Goal: Information Seeking & Learning: Learn about a topic

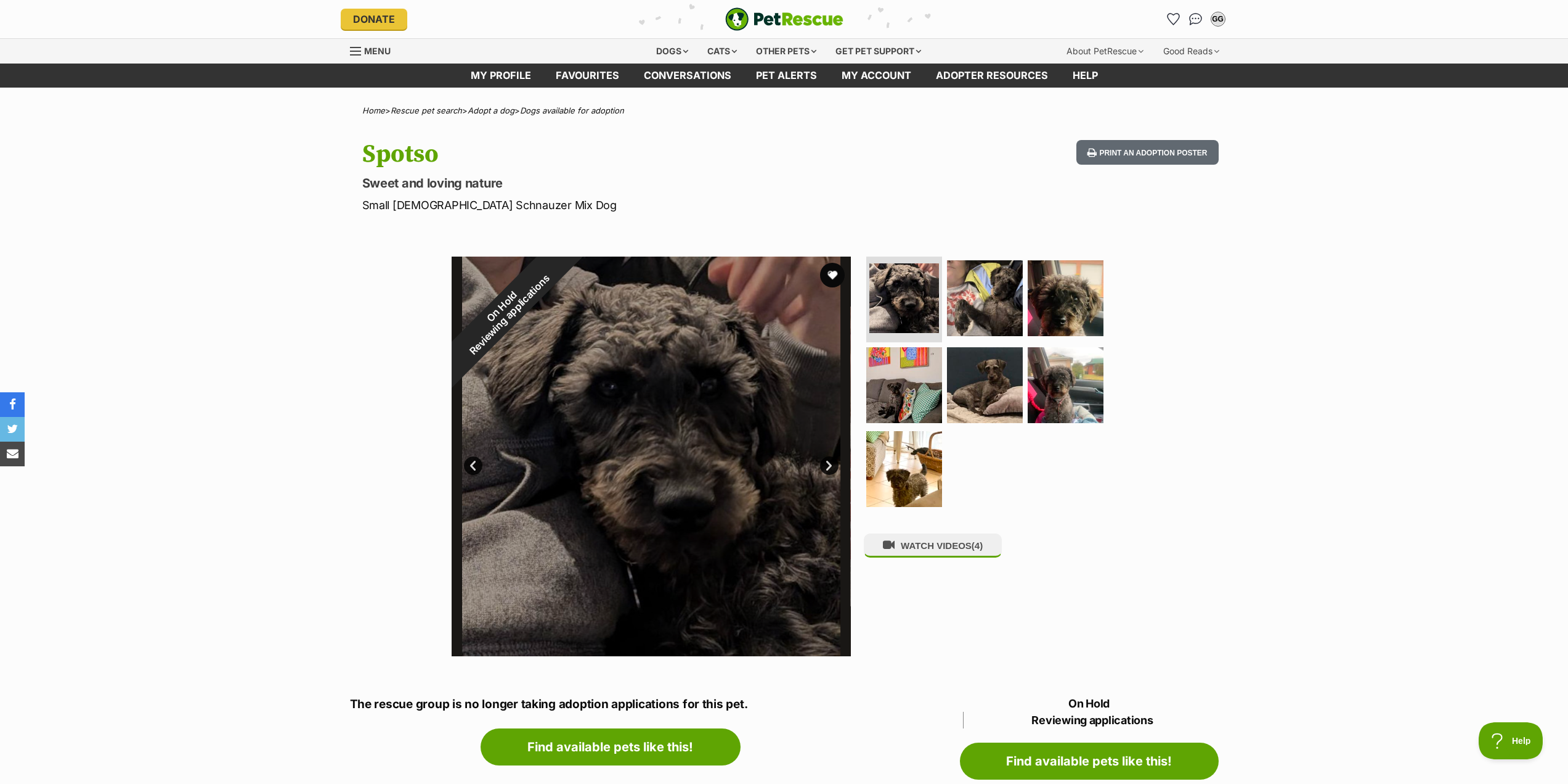
drag, startPoint x: 0, startPoint y: 0, endPoint x: 269, endPoint y: 358, distance: 447.8
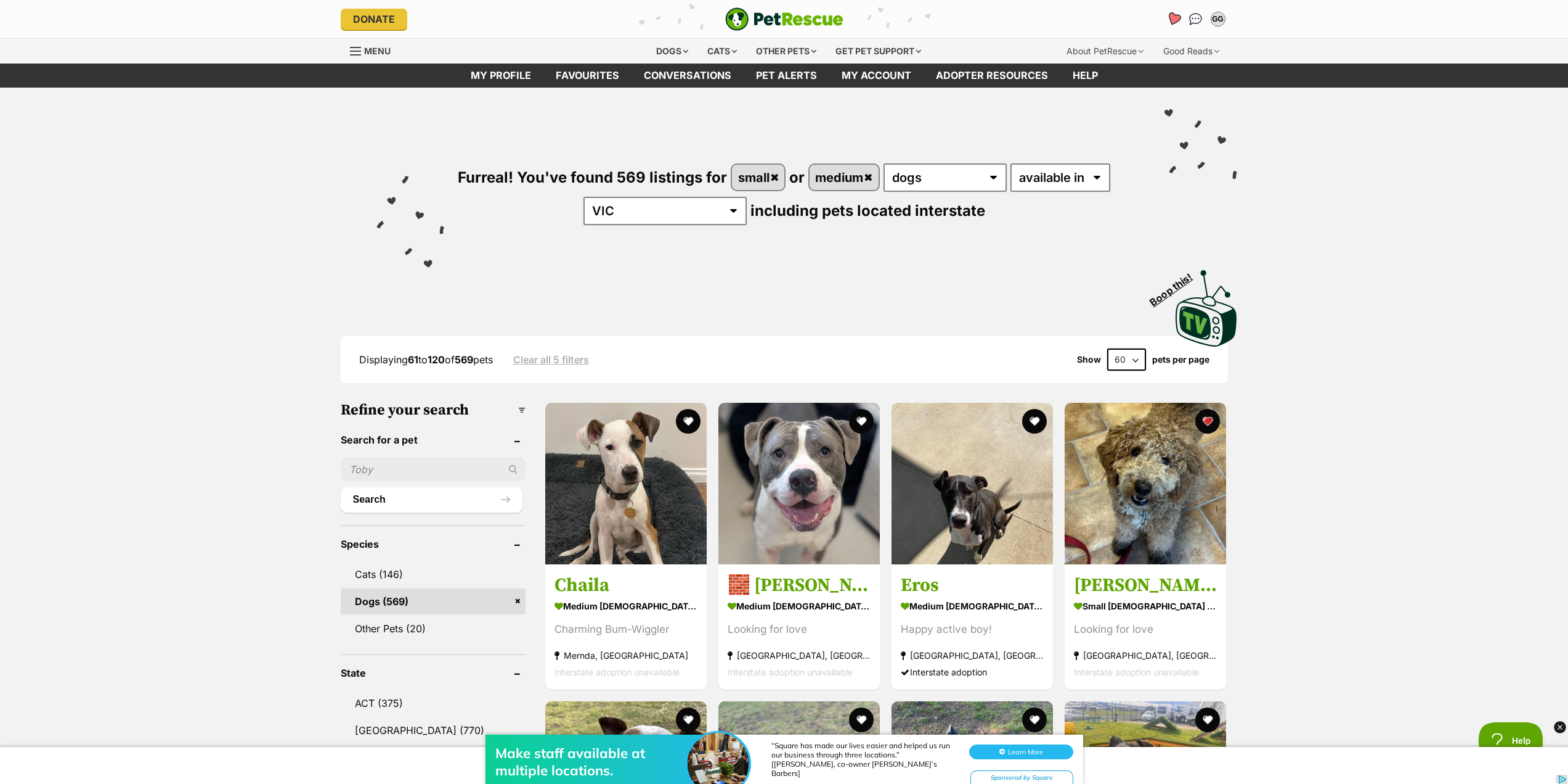
click at [1174, 26] on icon "Favourites" at bounding box center [1174, 19] width 17 height 16
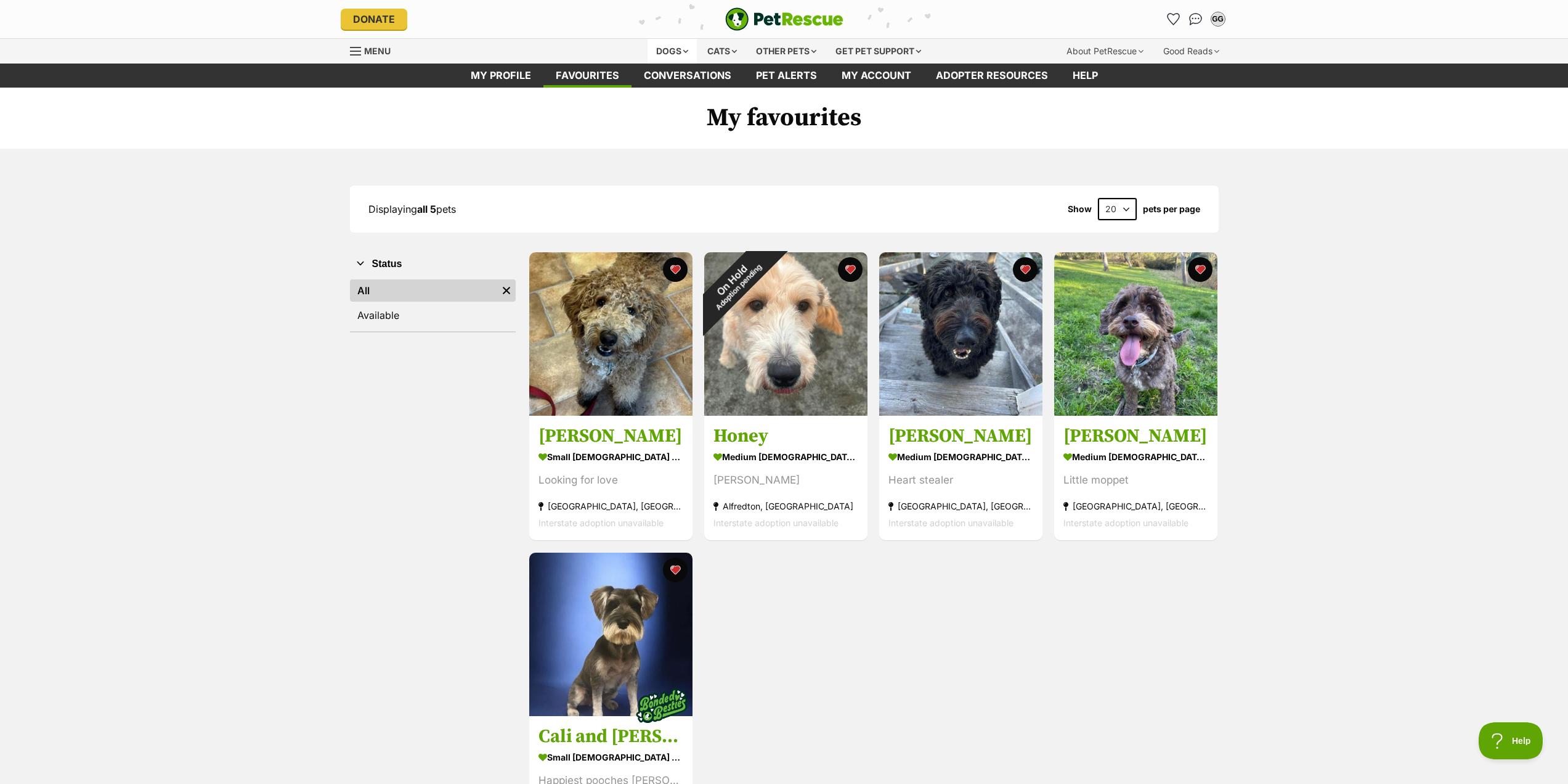
click at [669, 47] on div "Dogs" at bounding box center [672, 51] width 49 height 24
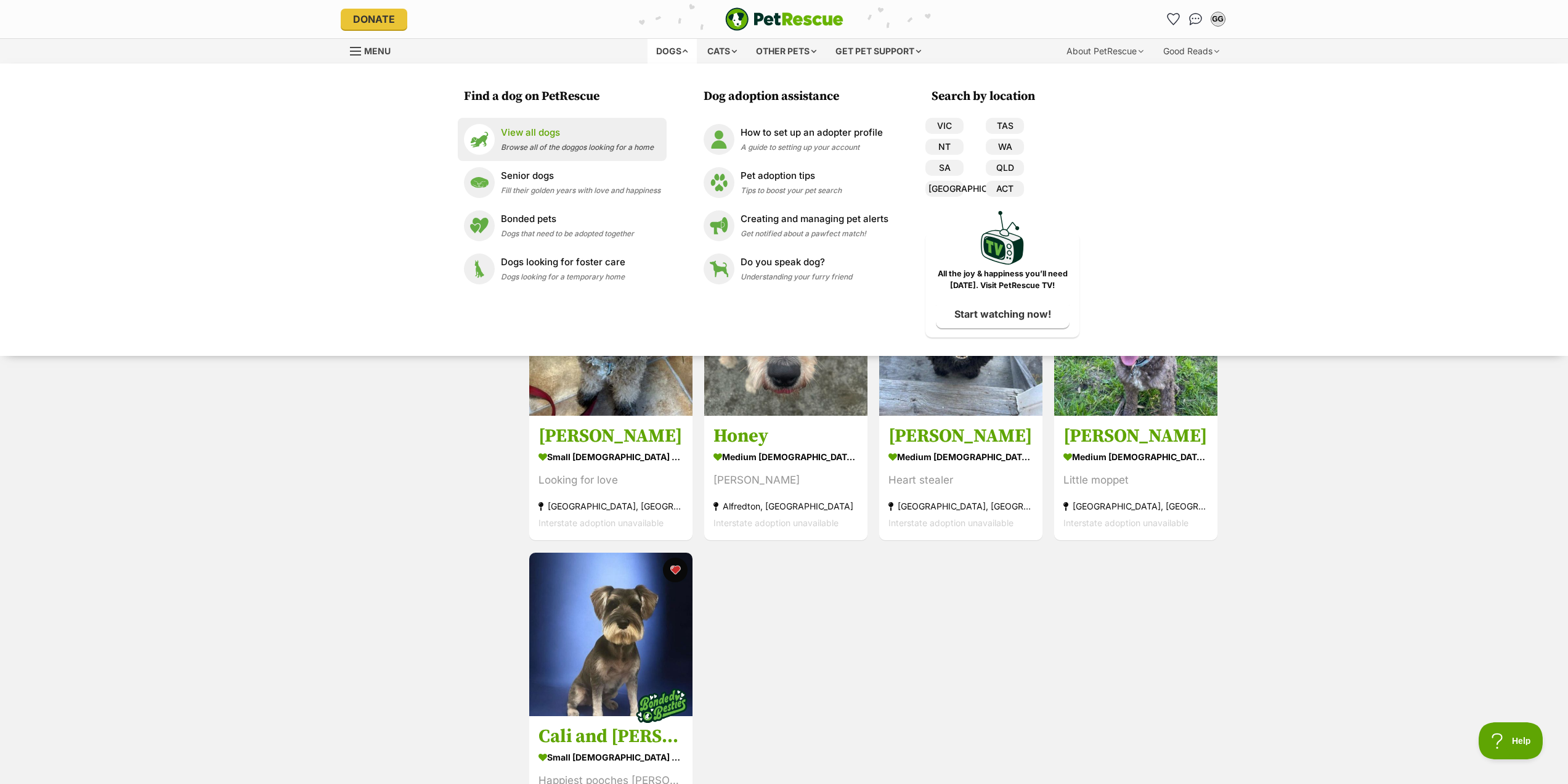
click at [526, 145] on span "Browse all of the doggos looking for a home" at bounding box center [578, 147] width 153 height 9
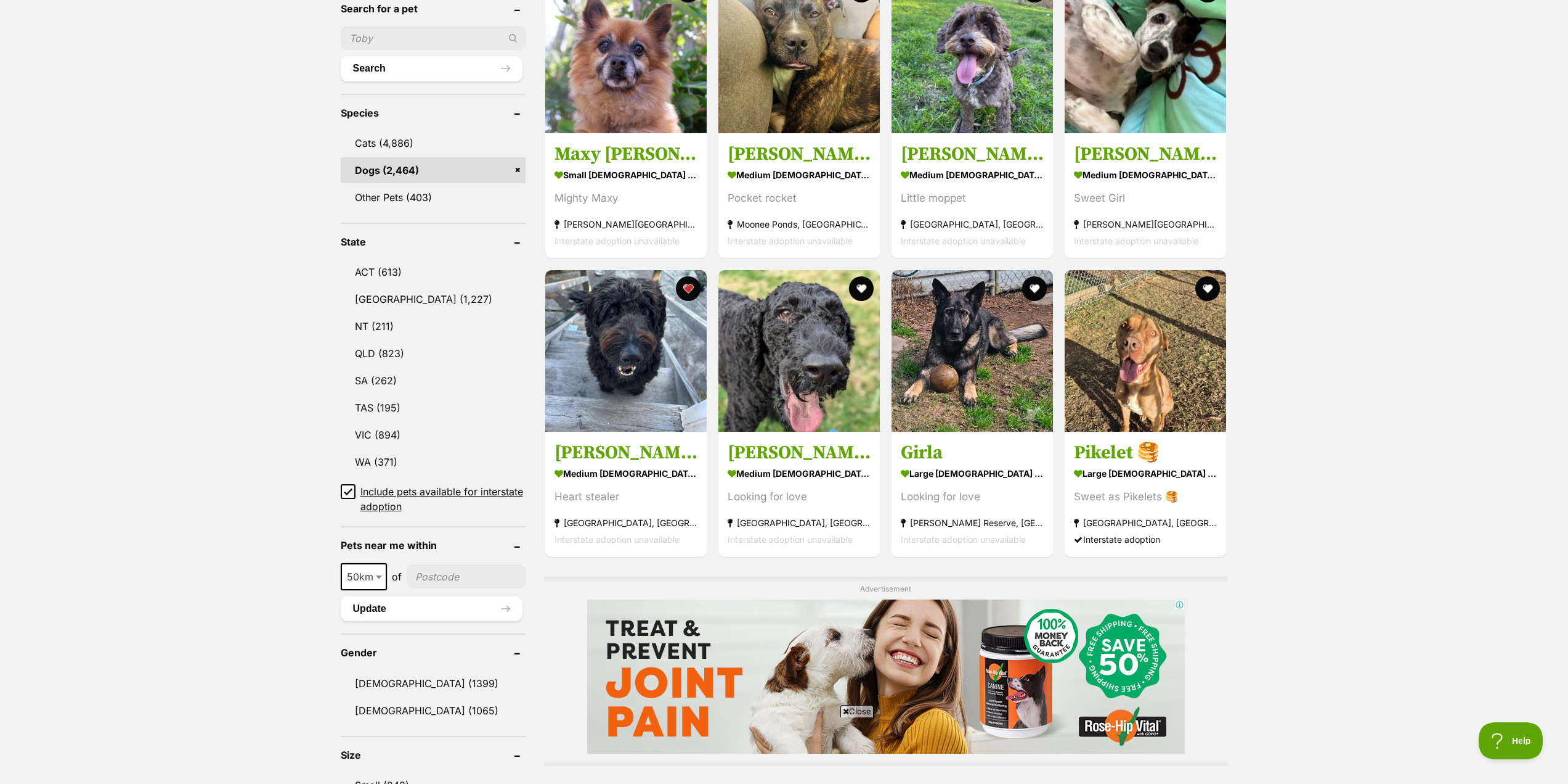
scroll to position [432, 0]
click at [430, 438] on link "VIC (894)" at bounding box center [433, 435] width 185 height 26
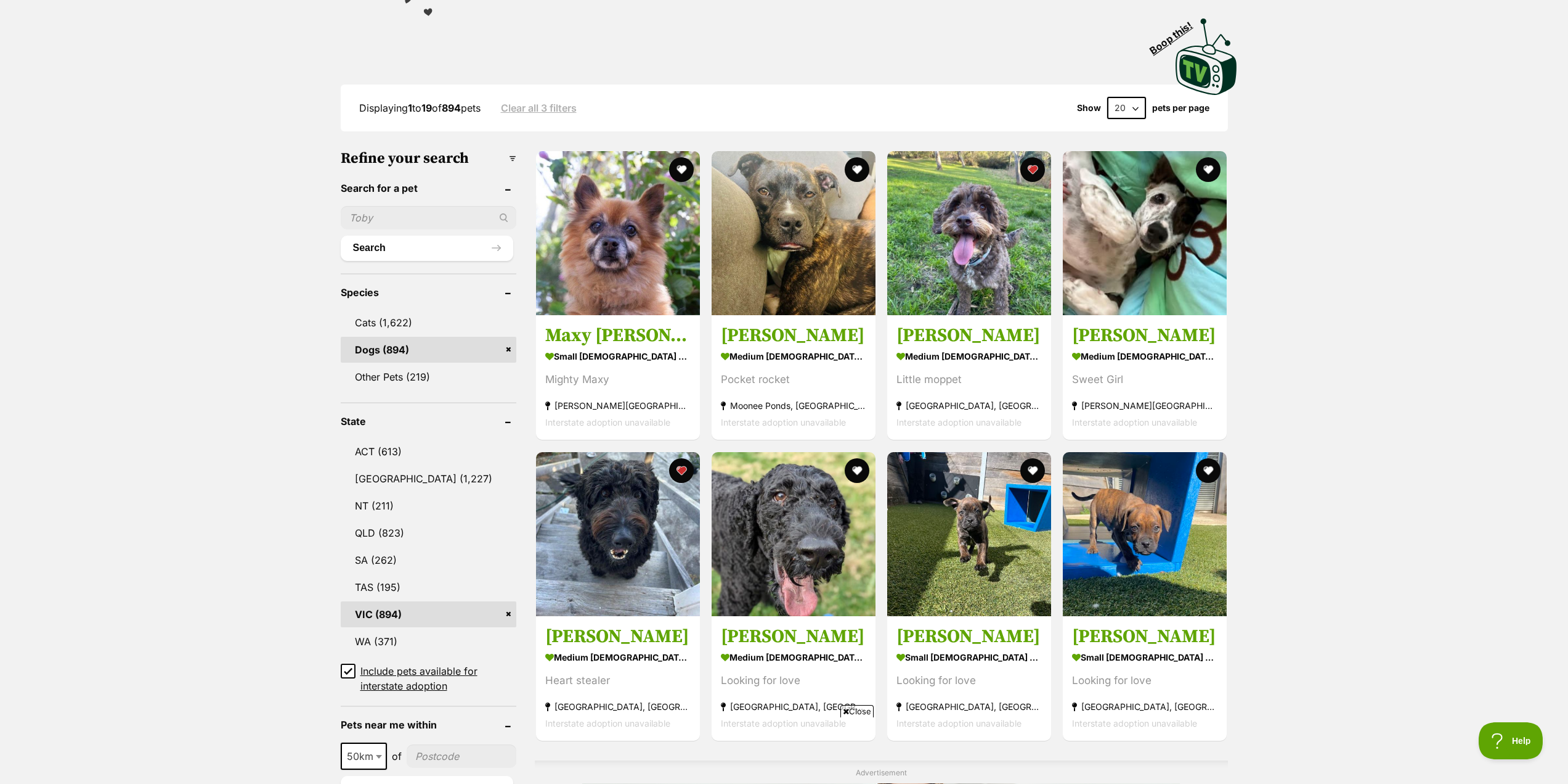
scroll to position [240, 0]
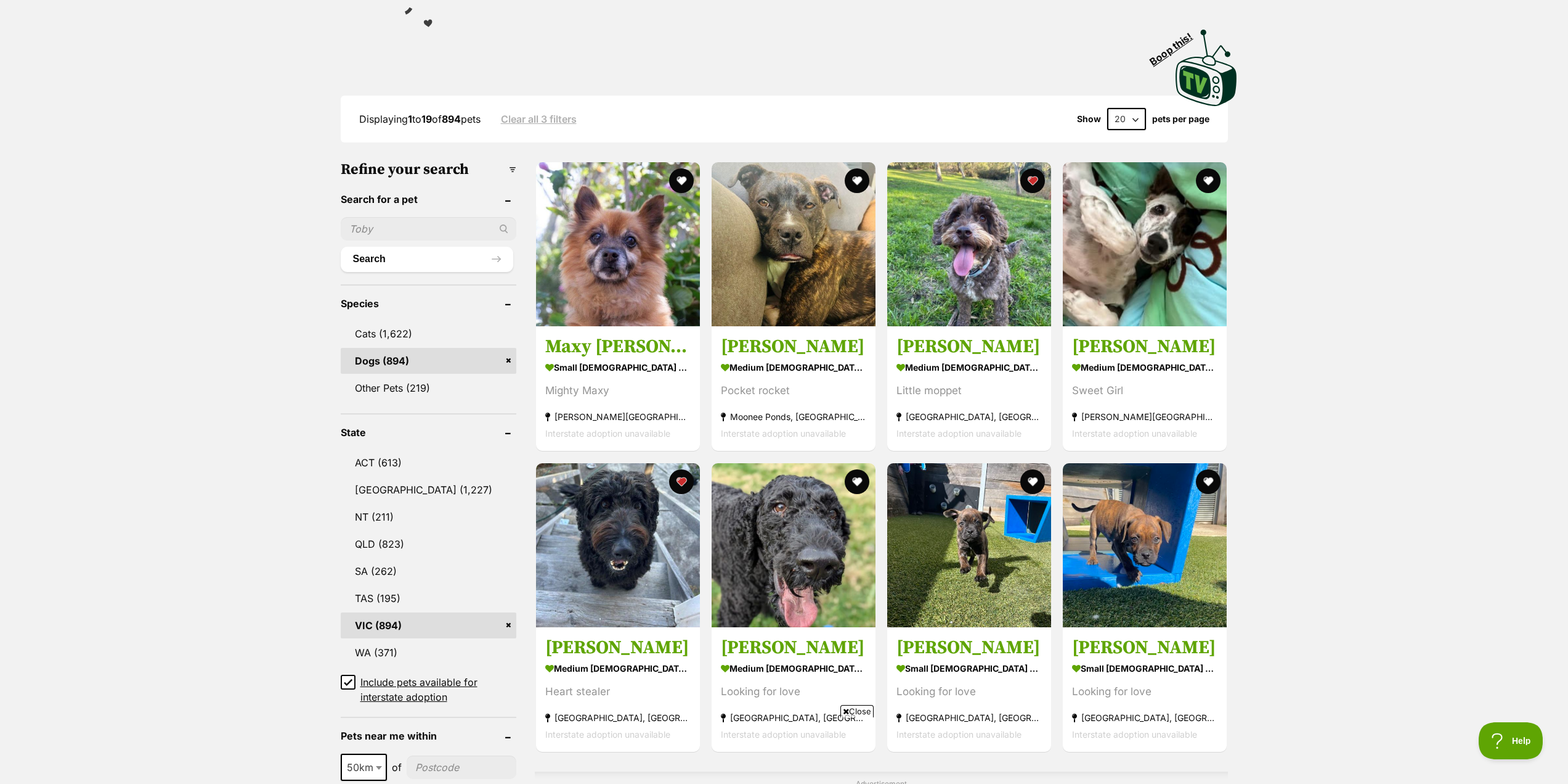
click at [1130, 117] on select "20 40 60" at bounding box center [1127, 119] width 39 height 22
select select "60"
click at [1108, 107] on select "20 40 60" at bounding box center [1127, 119] width 39 height 22
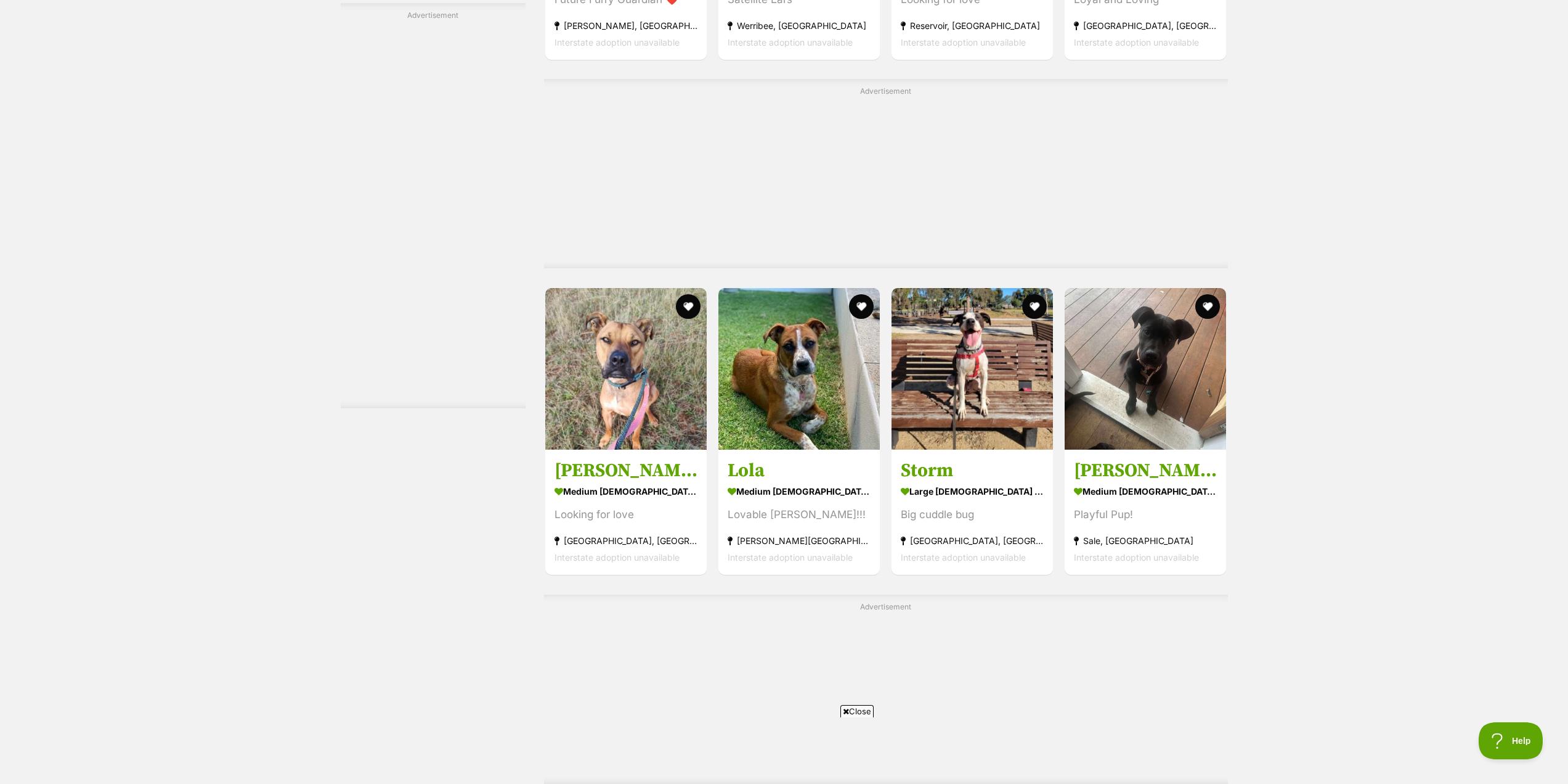
scroll to position [5550, 0]
